Goal: Task Accomplishment & Management: Use online tool/utility

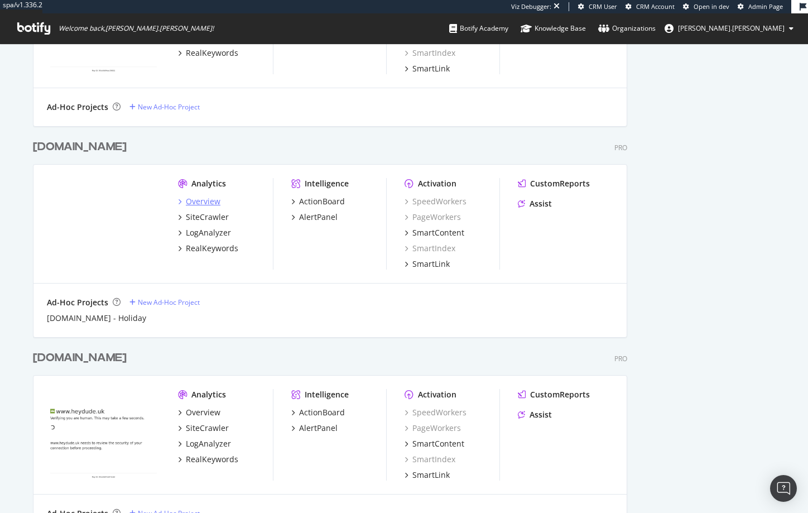
click at [191, 202] on div "Overview" at bounding box center [203, 201] width 35 height 11
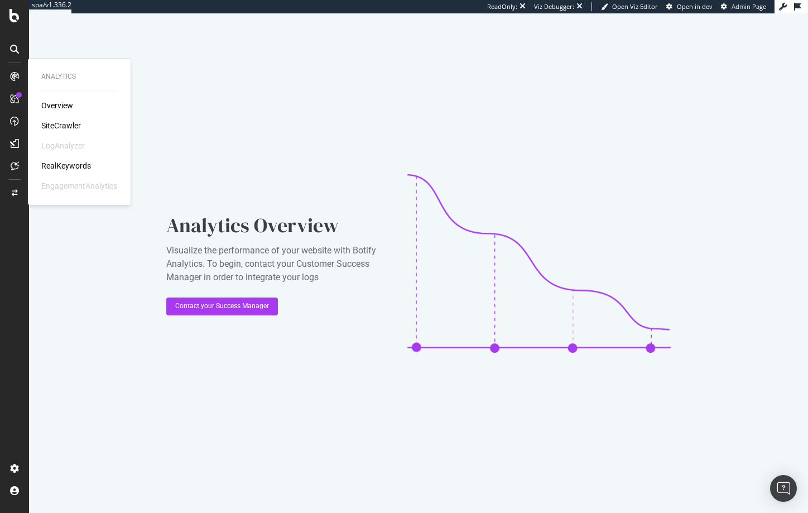
click at [62, 124] on div "SiteCrawler" at bounding box center [61, 125] width 40 height 11
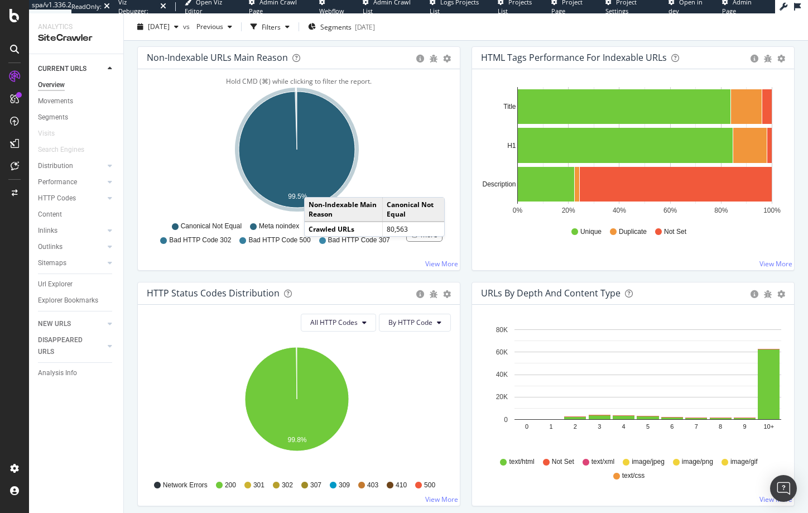
click at [315, 186] on icon "A chart." at bounding box center [297, 149] width 116 height 116
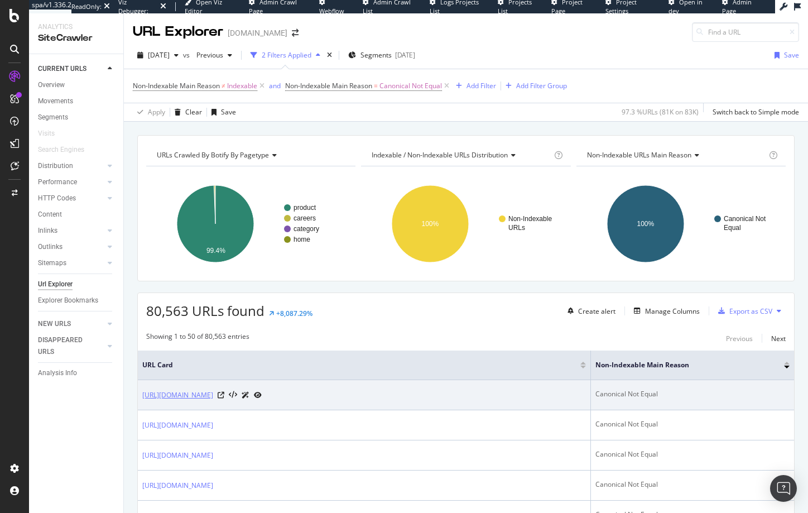
click at [196, 392] on link "[URL][DOMAIN_NAME]" at bounding box center [177, 394] width 71 height 11
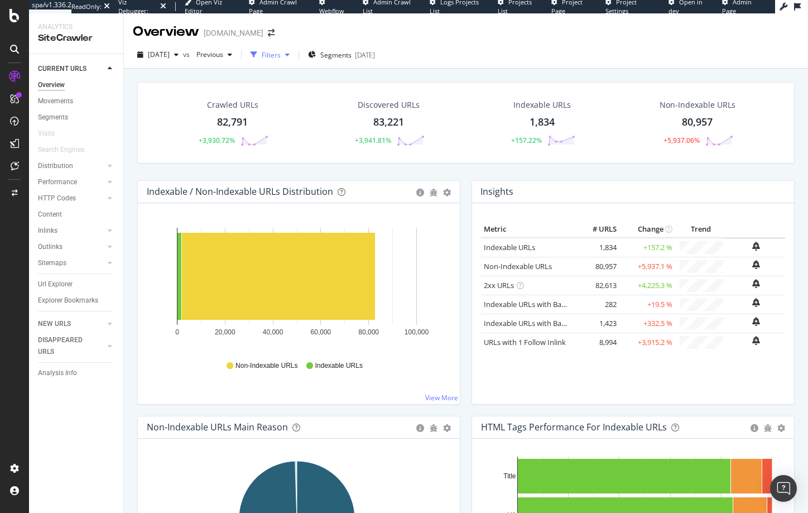
click at [294, 57] on div "button" at bounding box center [287, 54] width 13 height 7
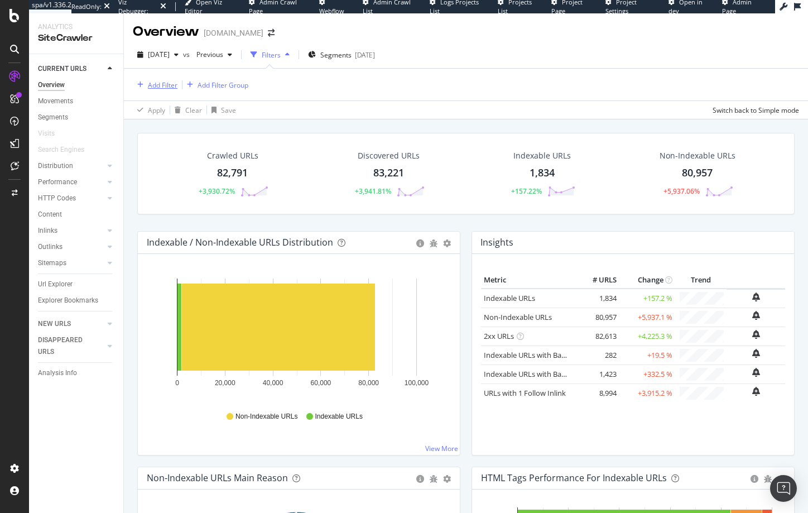
click at [162, 83] on div "Add Filter" at bounding box center [163, 84] width 30 height 9
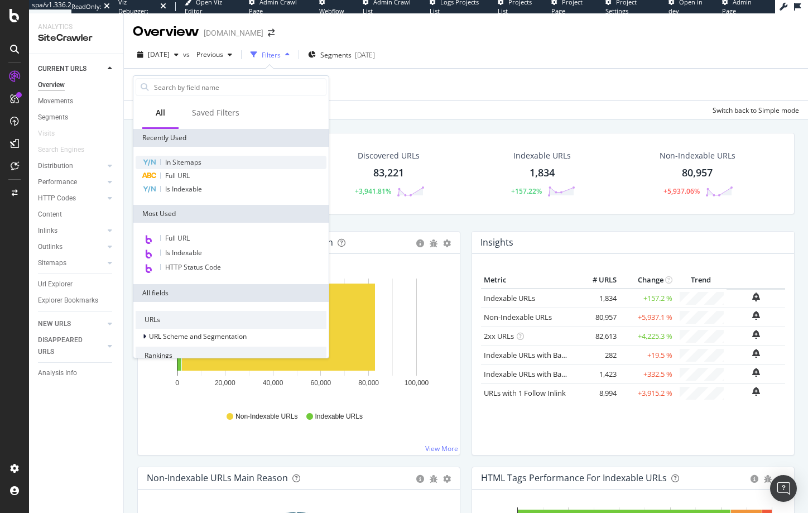
click at [186, 164] on span "In Sitemaps" at bounding box center [183, 161] width 36 height 9
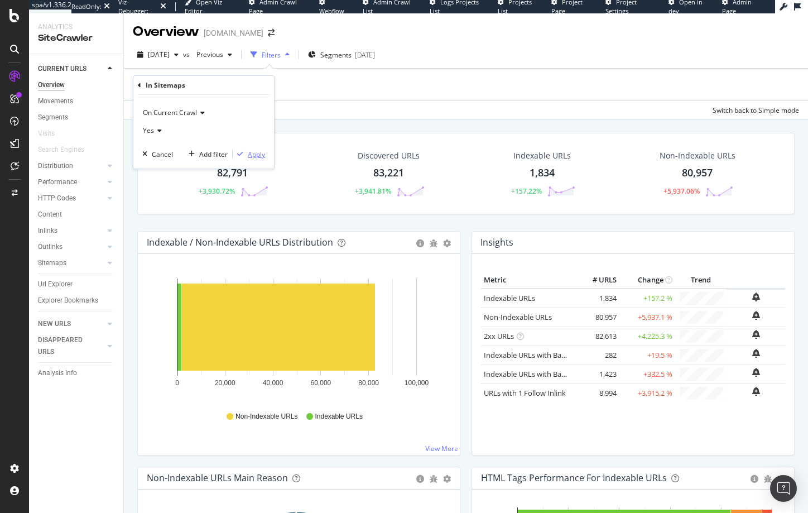
click at [255, 157] on div "Apply" at bounding box center [256, 153] width 17 height 9
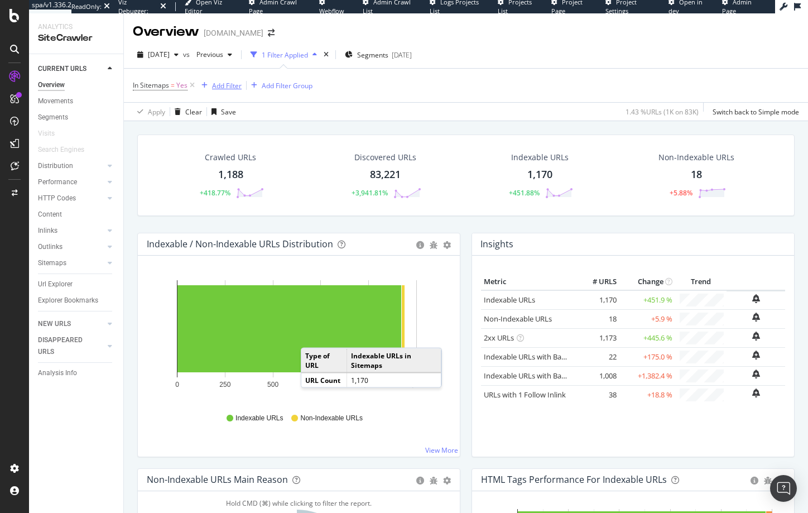
click at [223, 83] on div "Add Filter" at bounding box center [227, 85] width 30 height 9
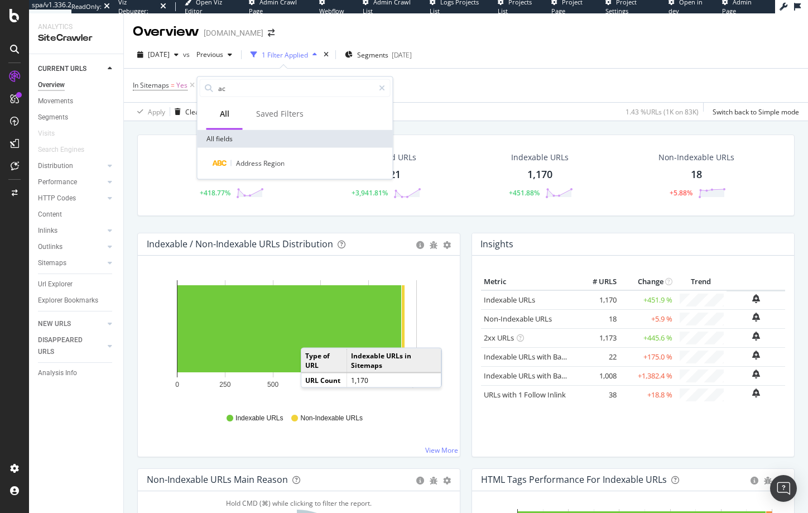
type input "a"
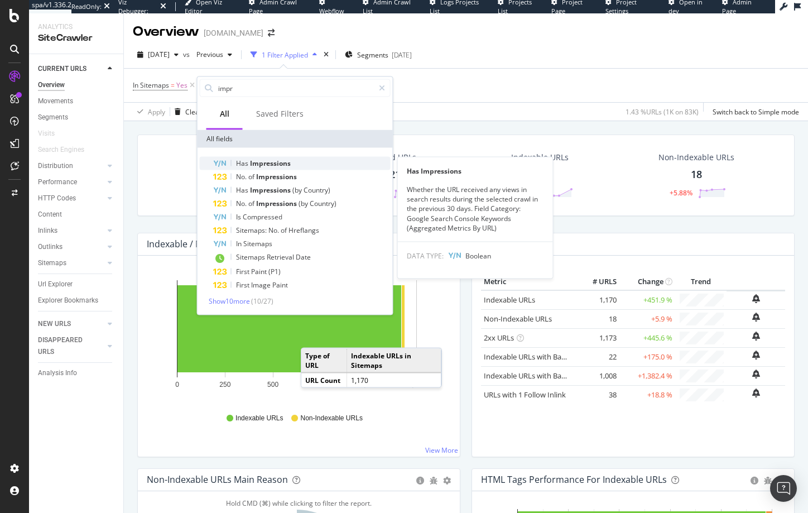
type input "impr"
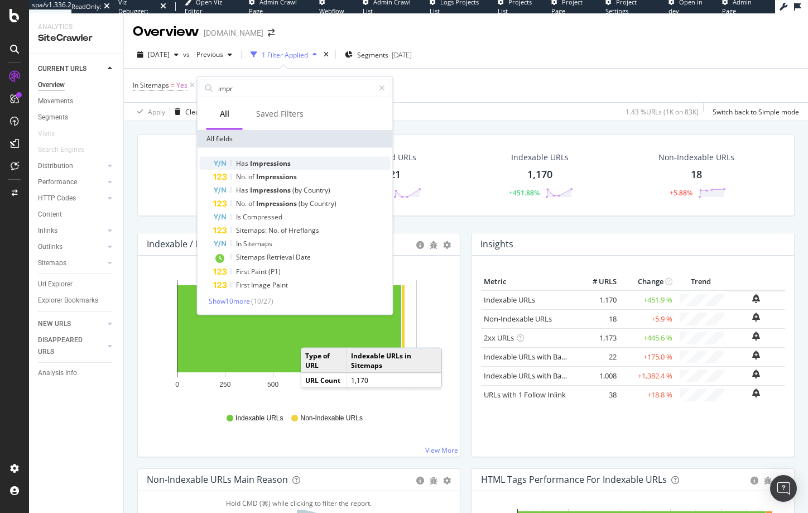
click at [241, 161] on span "Has" at bounding box center [243, 162] width 14 height 9
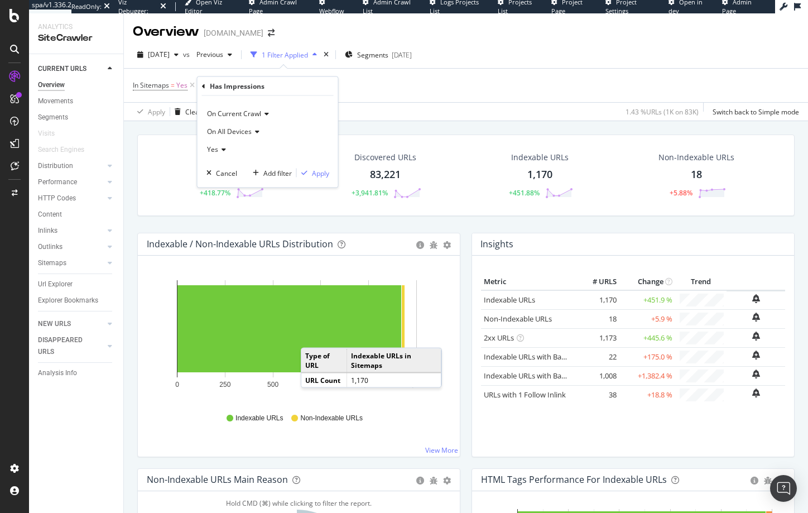
click at [219, 151] on icon at bounding box center [222, 149] width 8 height 7
click at [218, 149] on icon at bounding box center [222, 149] width 8 height 7
click at [315, 172] on div "Apply" at bounding box center [320, 172] width 17 height 9
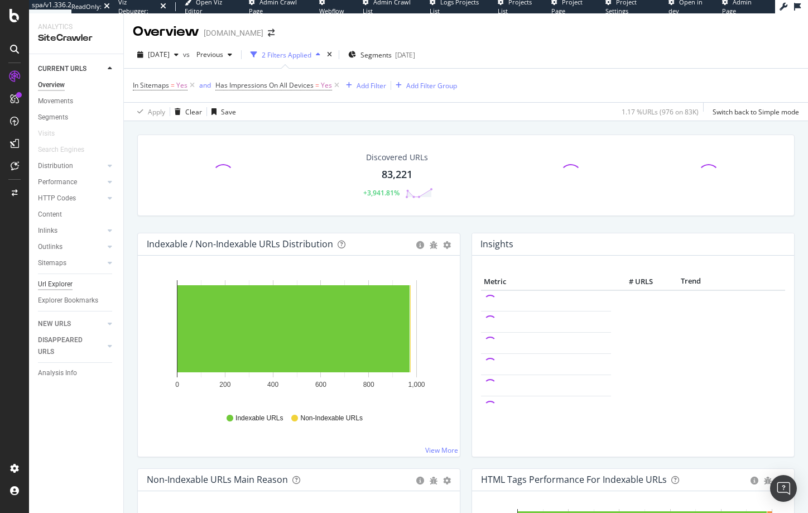
click at [67, 283] on div "Url Explorer" at bounding box center [55, 284] width 35 height 12
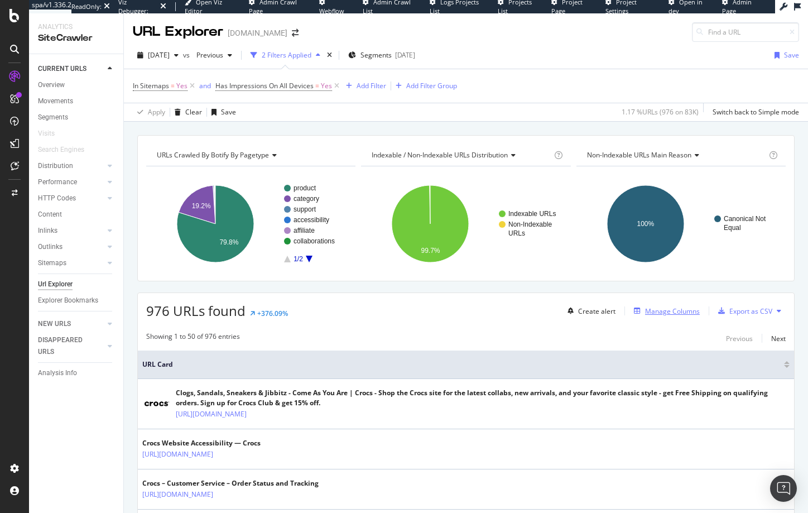
click at [663, 308] on div "Manage Columns" at bounding box center [672, 310] width 55 height 9
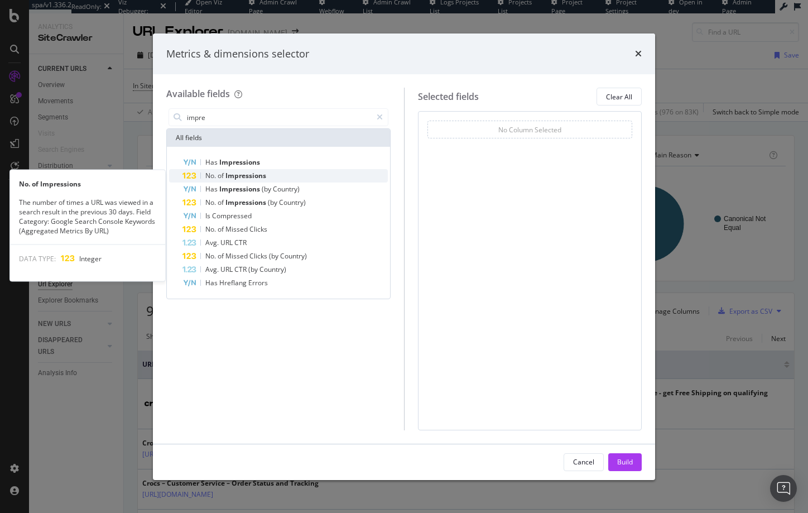
type input "impre"
click at [229, 173] on span "Impressions" at bounding box center [245, 175] width 41 height 9
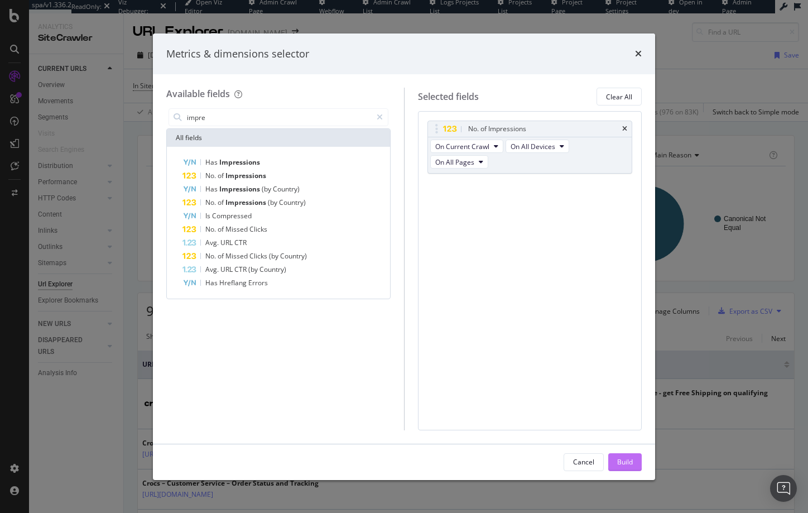
click at [627, 467] on div "Build" at bounding box center [625, 461] width 16 height 17
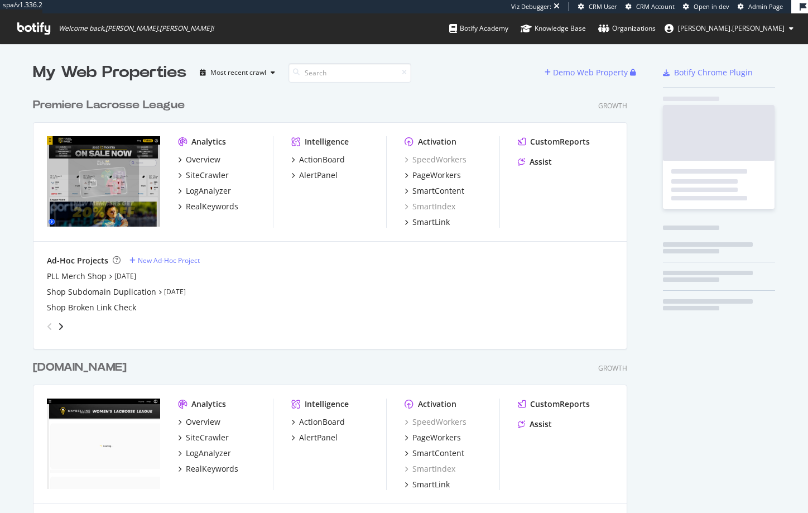
scroll to position [839, 595]
